Goal: Check status

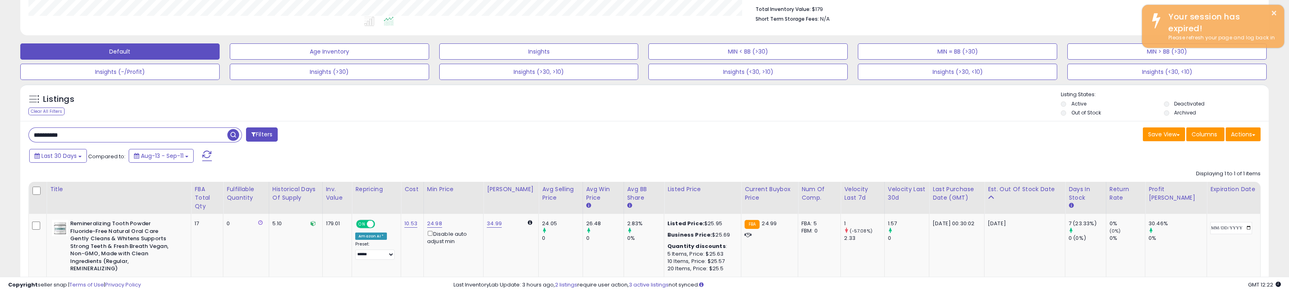
scroll to position [166, 725]
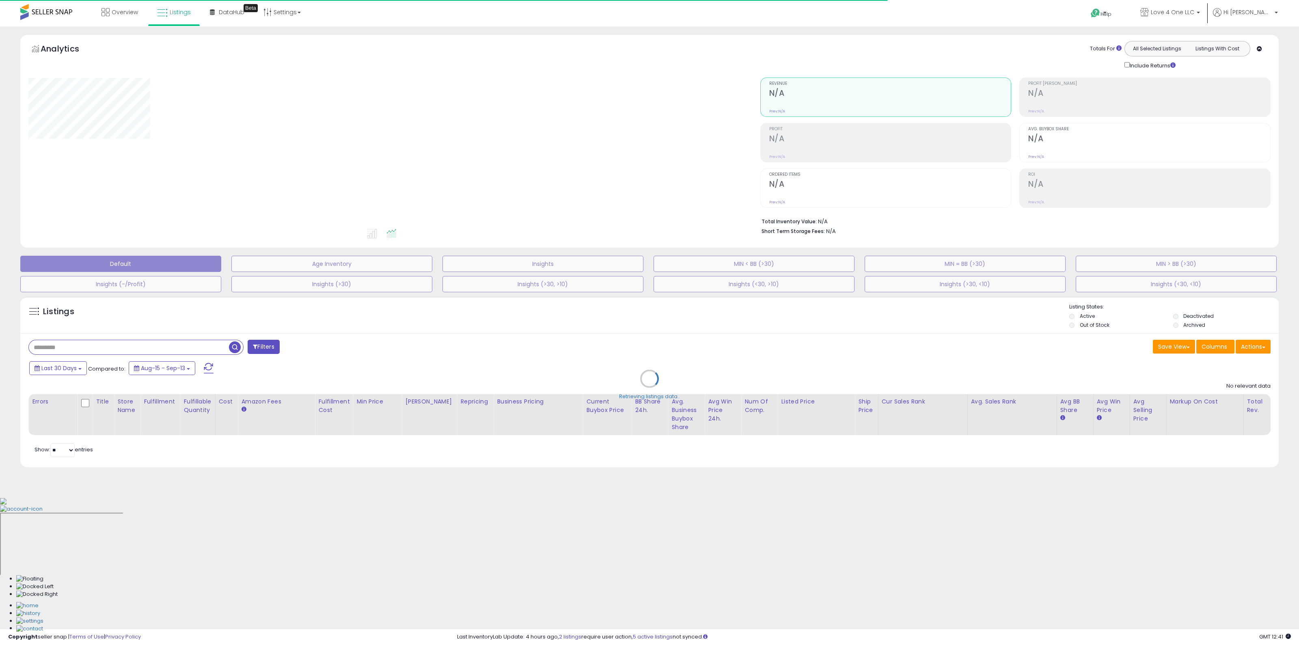
type input "**********"
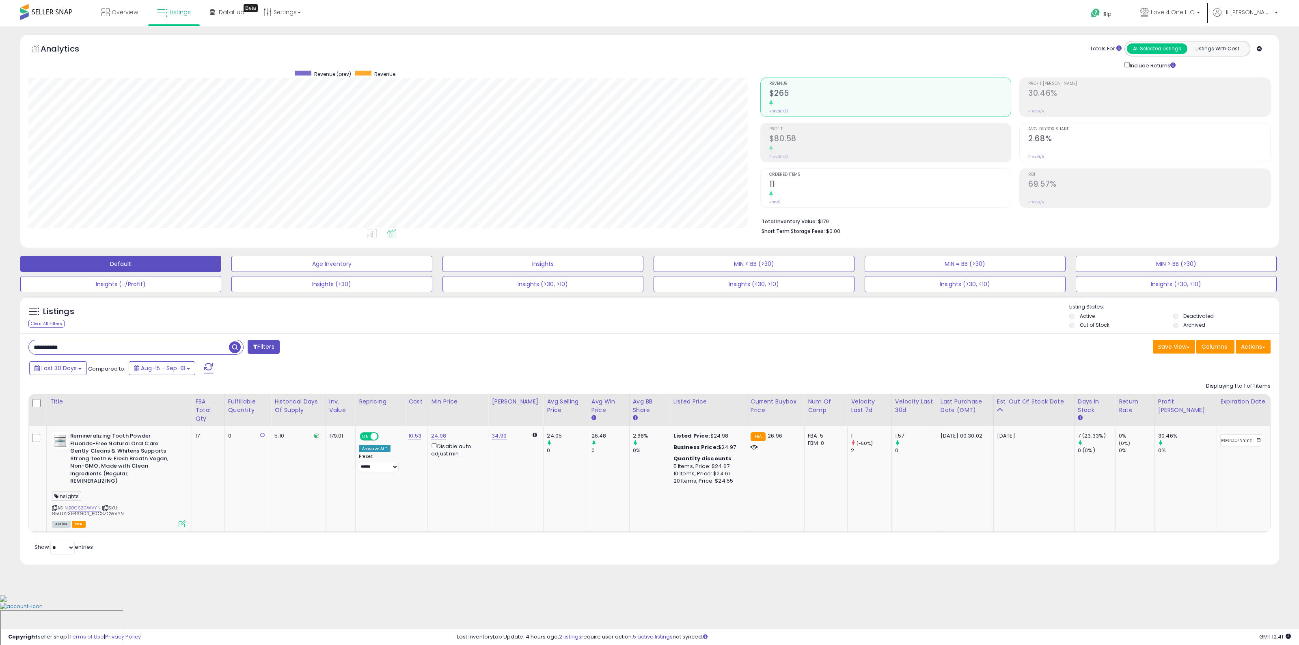
scroll to position [166, 731]
